Goal: Task Accomplishment & Management: Manage account settings

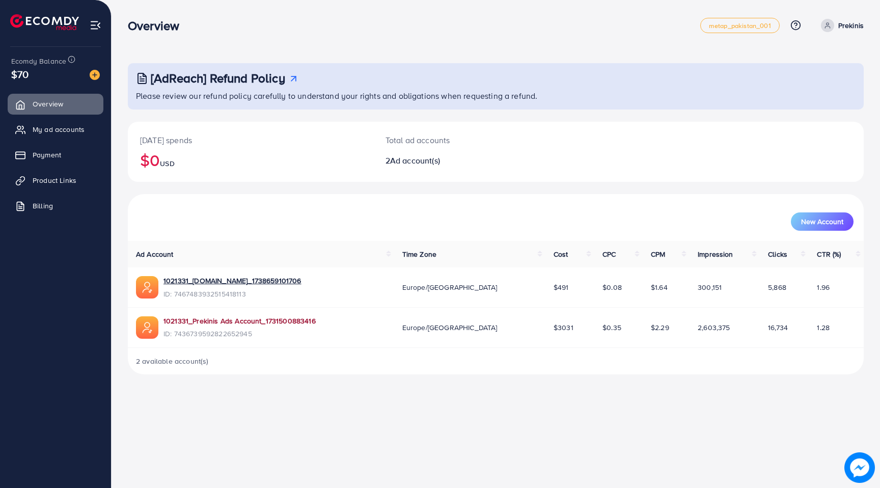
click at [233, 320] on link "1021331_Prekinis Ads Account_1731500883416" at bounding box center [239, 321] width 152 height 10
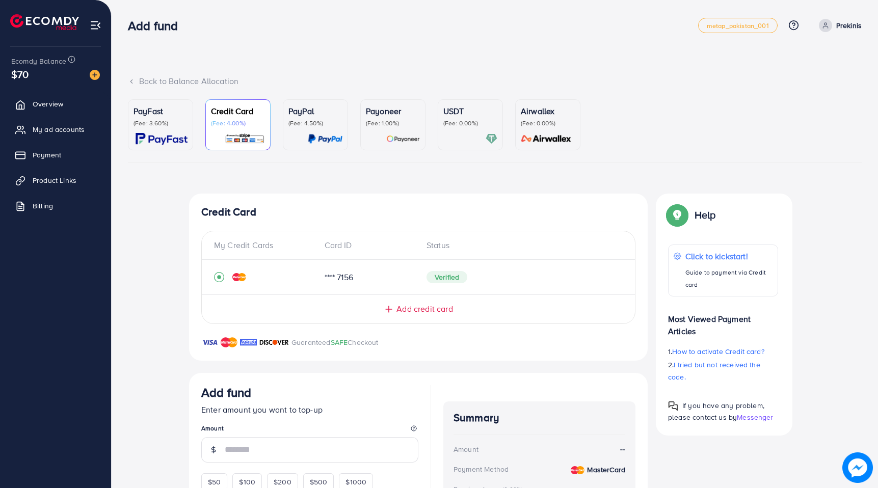
click at [846, 26] on p "Prekinis" at bounding box center [848, 25] width 25 height 12
click at [63, 122] on link "My ad accounts" at bounding box center [56, 129] width 96 height 20
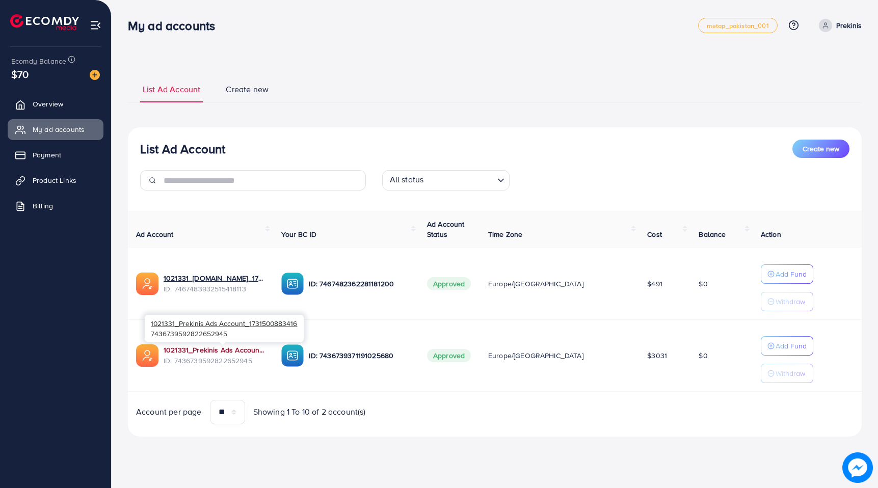
click at [178, 347] on link "1021331_Prekinis Ads Account_1731500883416" at bounding box center [213, 350] width 101 height 10
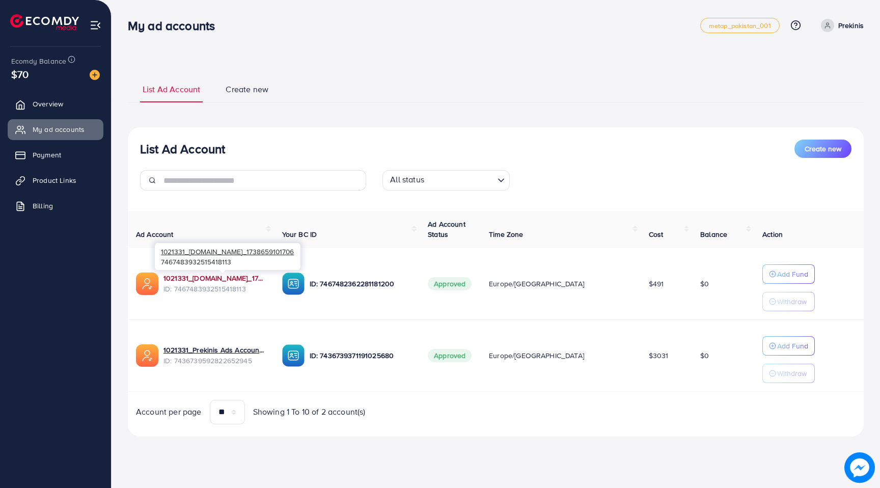
click at [218, 282] on link "1021331_[DOMAIN_NAME]_1738659101706" at bounding box center [214, 278] width 102 height 10
